Goal: Task Accomplishment & Management: Use online tool/utility

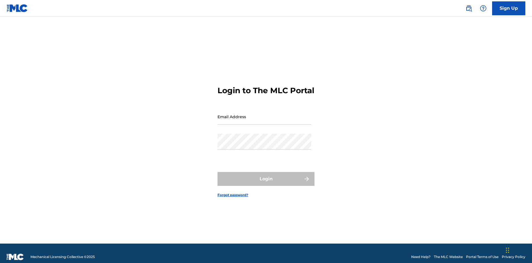
scroll to position [7, 0]
click at [264, 114] on input "Email Address" at bounding box center [264, 117] width 94 height 16
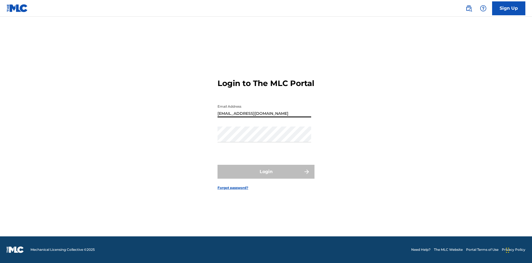
type input "[EMAIL_ADDRESS][DOMAIN_NAME]"
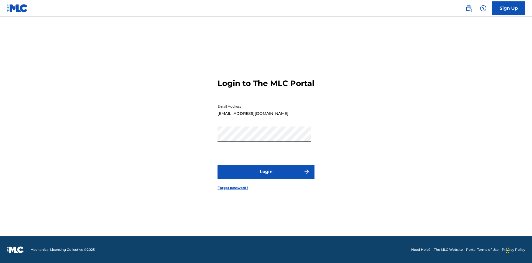
click at [266, 176] on button "Login" at bounding box center [265, 172] width 97 height 14
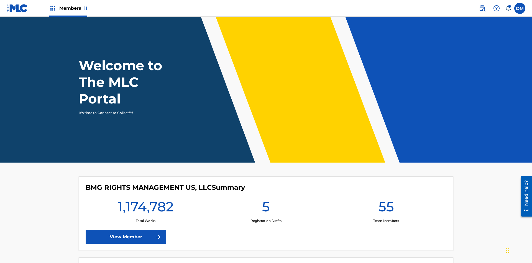
click at [68, 8] on span "Members 11" at bounding box center [73, 8] width 28 height 6
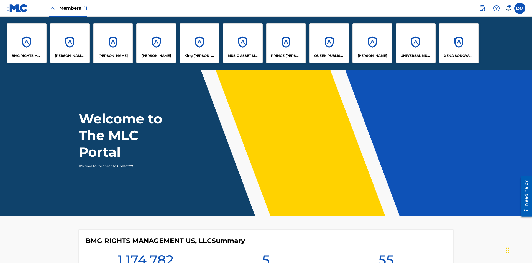
click at [156, 56] on p "[PERSON_NAME]" at bounding box center [156, 55] width 29 height 5
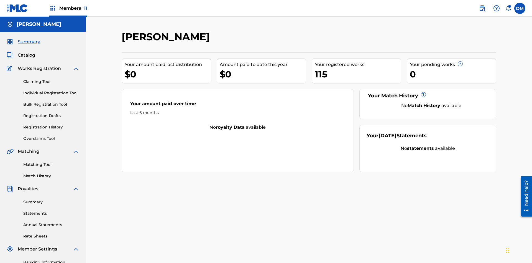
click at [51, 79] on link "Claiming Tool" at bounding box center [51, 82] width 56 height 6
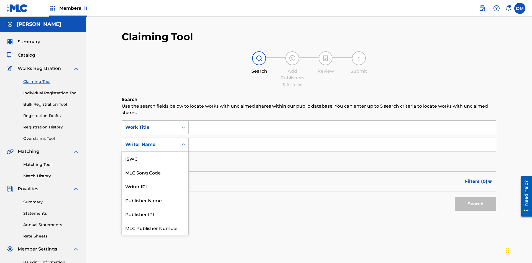
click at [155, 165] on div "MLC Song Code" at bounding box center [155, 172] width 66 height 14
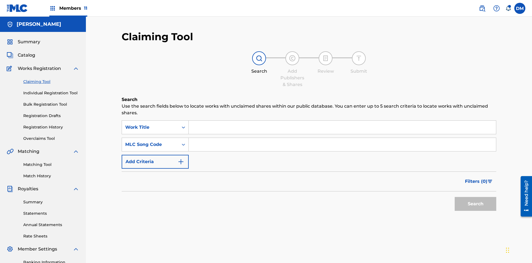
click at [342, 120] on input "Search Form" at bounding box center [342, 126] width 307 height 13
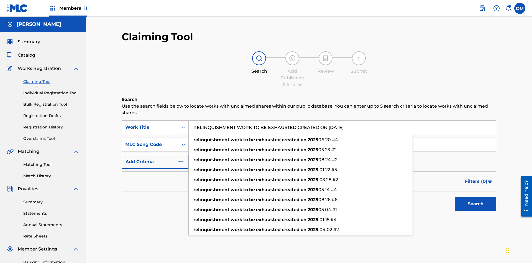
type input "RELINQUISHMENT WORK TO BE EXHAUSTED CREATED ON [DATE]"
click at [342, 138] on input "Search Form" at bounding box center [342, 144] width 307 height 13
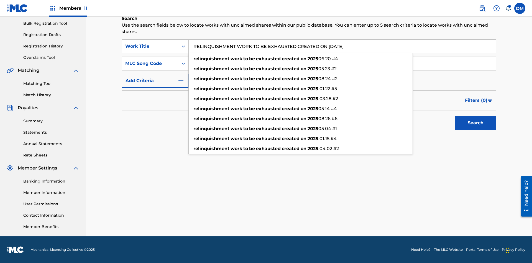
type input "RC678V"
click at [475, 123] on button "Search" at bounding box center [476, 123] width 42 height 14
